Goal: Task Accomplishment & Management: Manage account settings

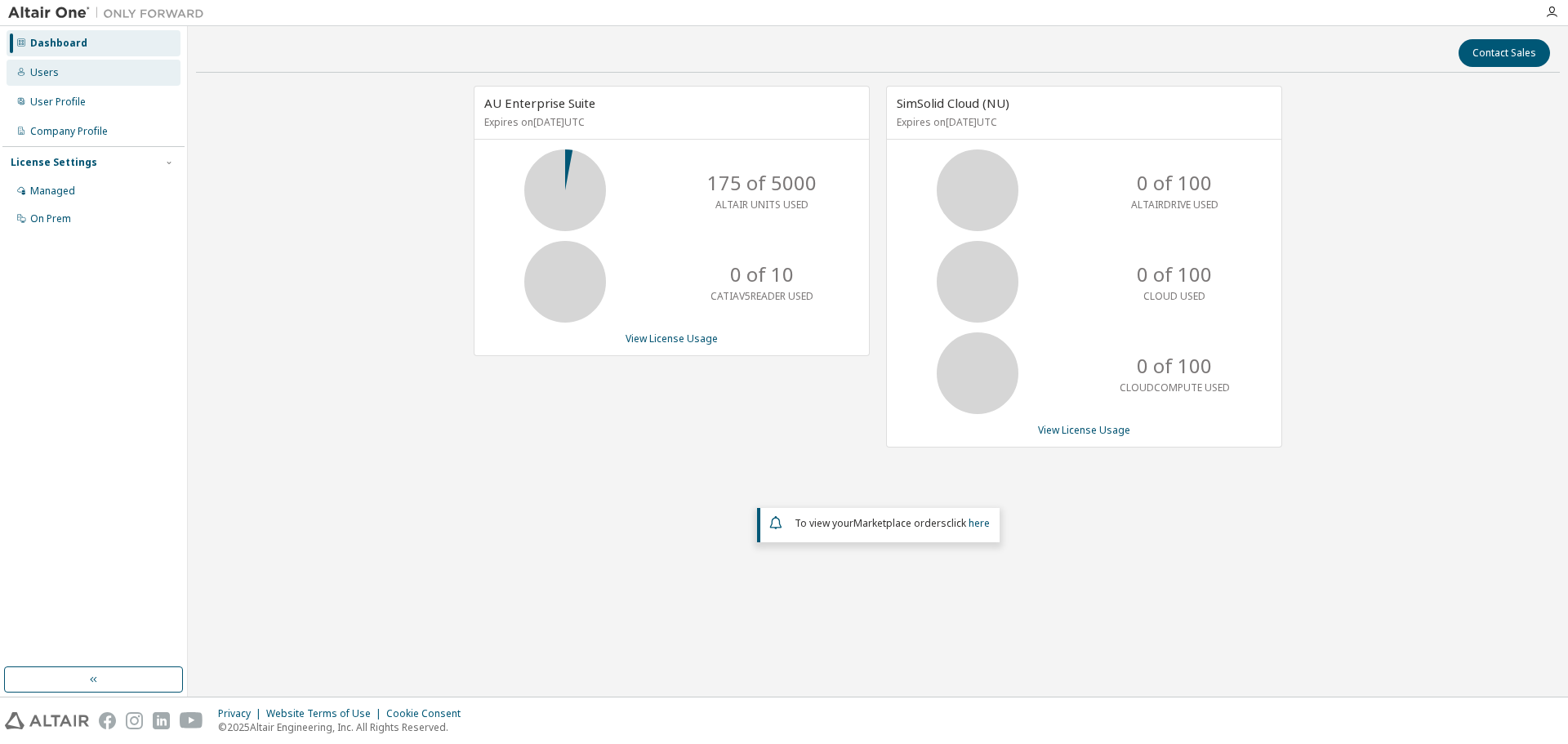
click at [64, 78] on div "Users" at bounding box center [94, 72] width 174 height 26
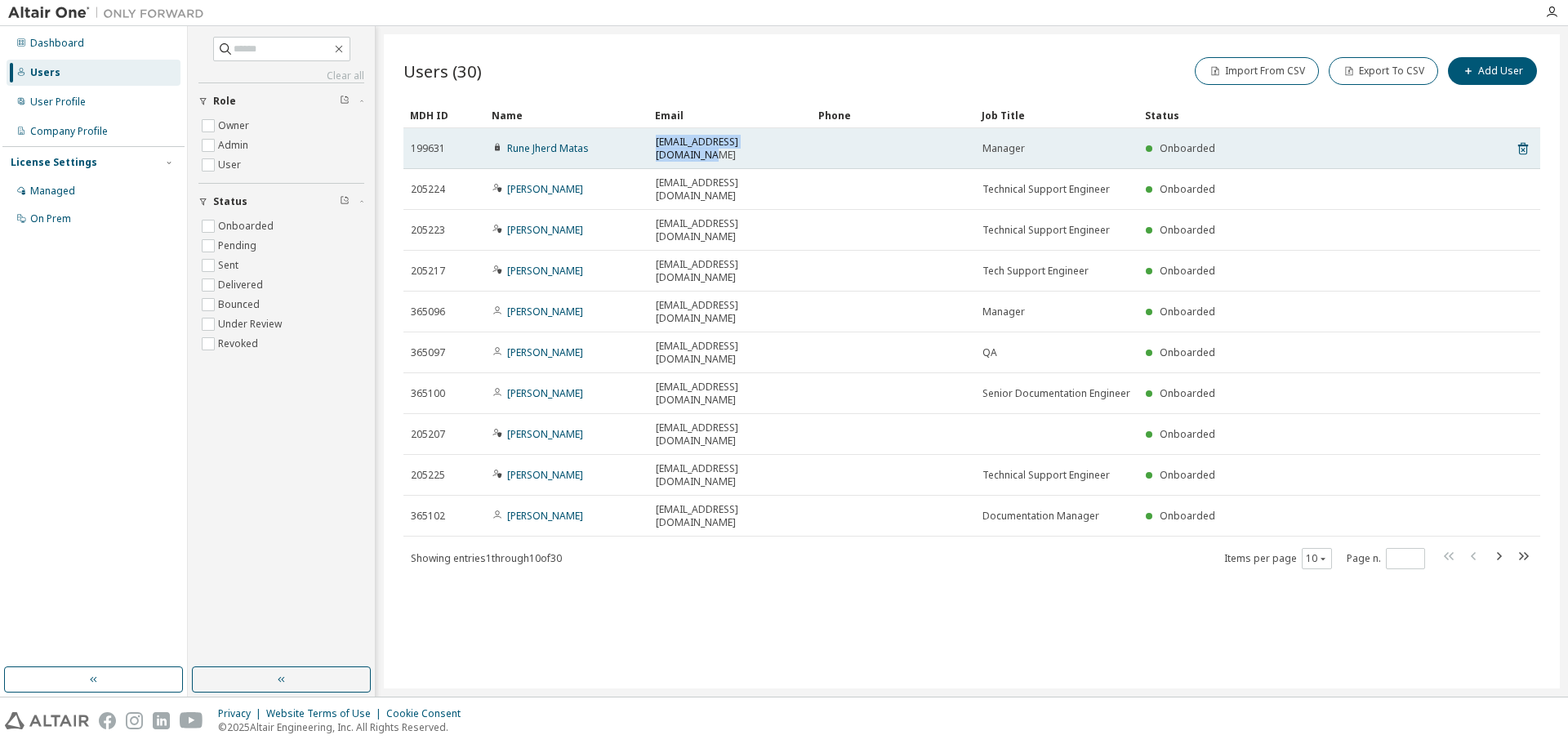
drag, startPoint x: 791, startPoint y: 144, endPoint x: 653, endPoint y: 146, distance: 138.0
click at [653, 146] on td "[EMAIL_ADDRESS][DOMAIN_NAME]" at bounding box center [730, 148] width 163 height 41
copy span "[EMAIL_ADDRESS][DOMAIN_NAME]"
